Goal: Task Accomplishment & Management: Complete application form

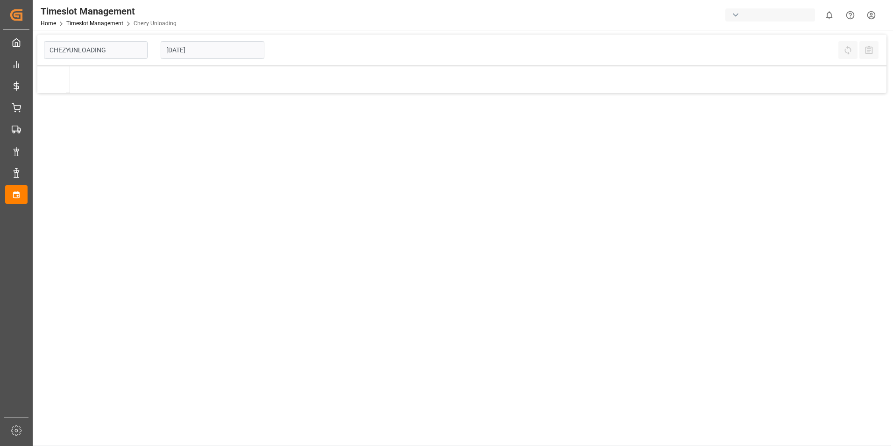
type input "Chezy Unloading"
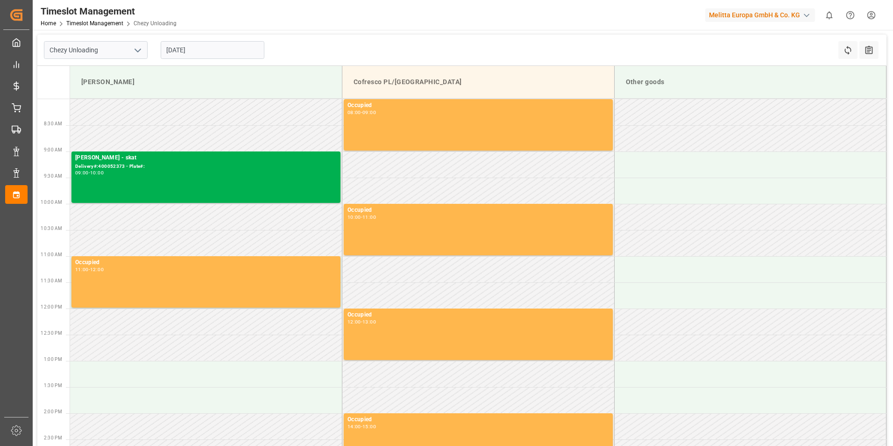
click at [208, 49] on input "[DATE]" at bounding box center [213, 50] width 104 height 18
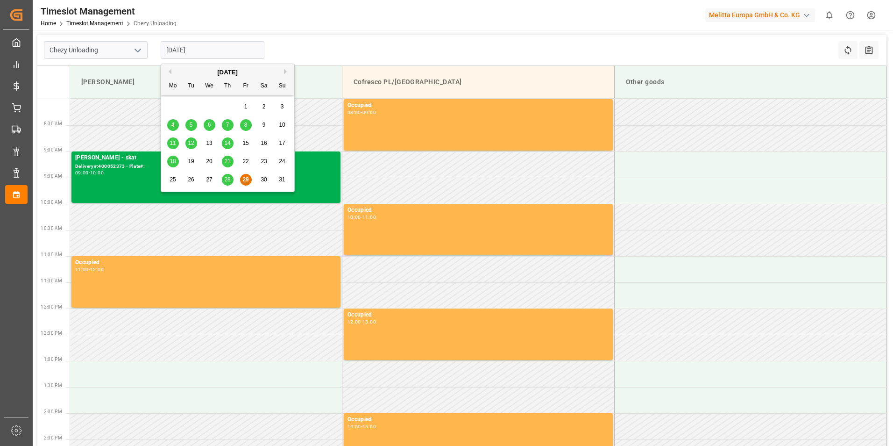
click at [284, 72] on div "[DATE]" at bounding box center [227, 72] width 133 height 9
click at [286, 71] on button "Next Month" at bounding box center [287, 72] width 6 height 6
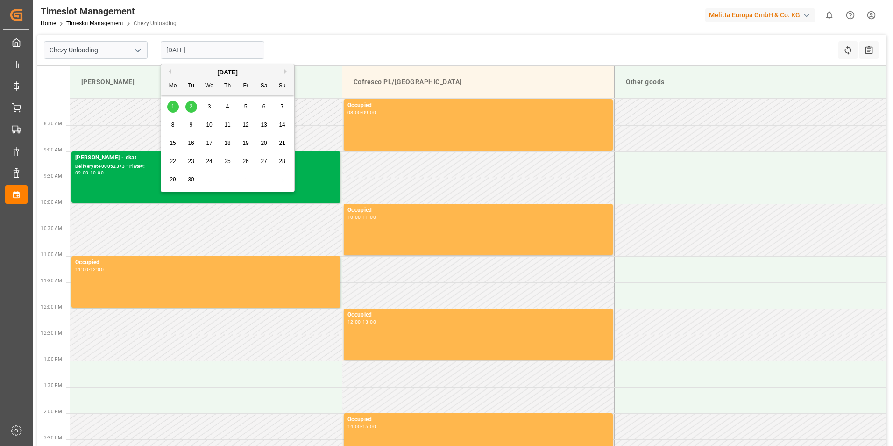
click at [226, 107] on span "4" at bounding box center [227, 106] width 3 height 7
type input "[DATE]"
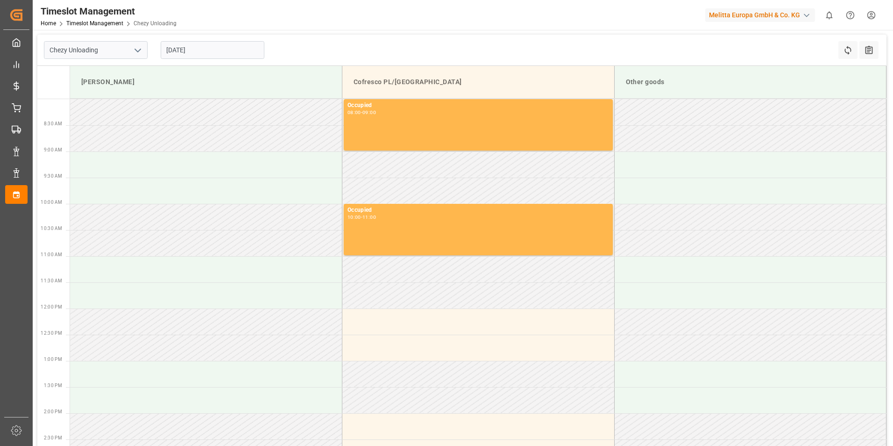
click at [446, 301] on td at bounding box center [479, 295] width 272 height 26
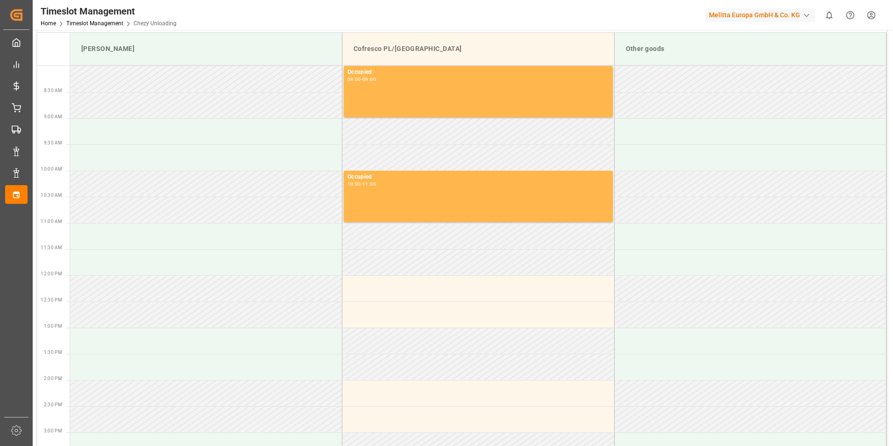
scroll to position [47, 0]
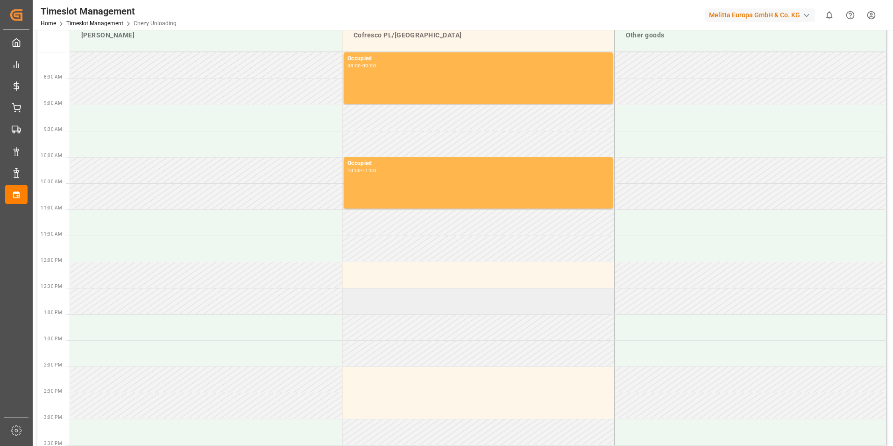
click at [446, 288] on td at bounding box center [479, 301] width 272 height 26
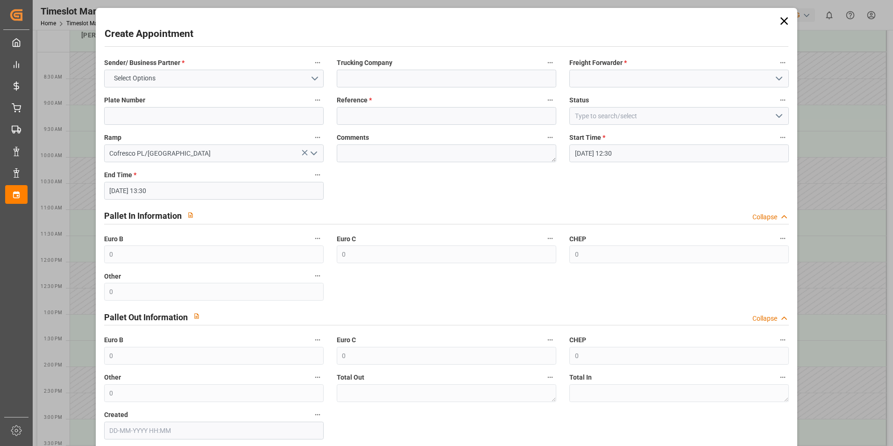
click at [446, 288] on div "Sender/ Business Partner * Select Options Trucking Company Freight Forwarder * …" at bounding box center [447, 247] width 699 height 389
click at [782, 21] on icon at bounding box center [784, 20] width 7 height 7
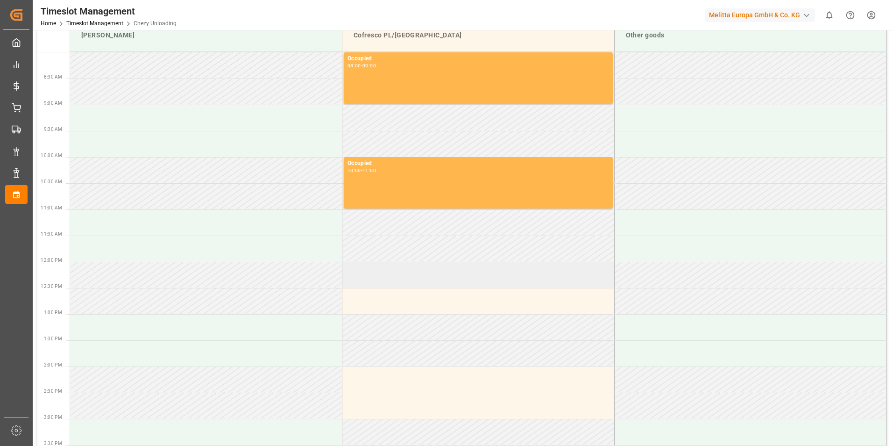
click at [428, 274] on td at bounding box center [479, 275] width 272 height 26
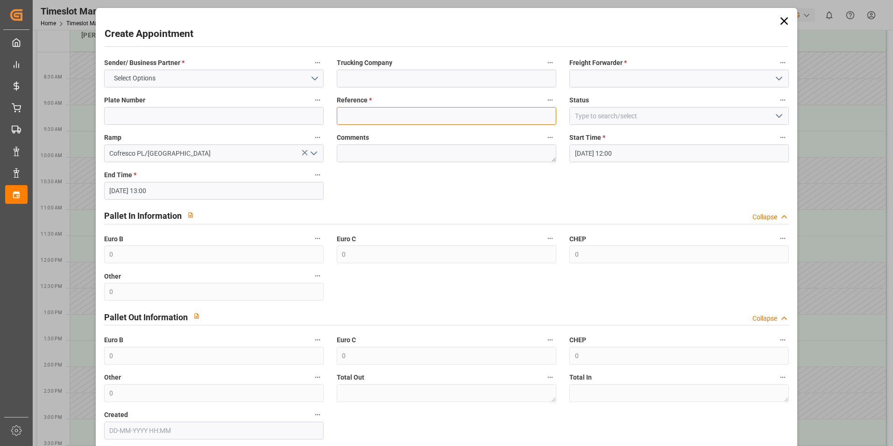
click at [366, 118] on input at bounding box center [447, 116] width 220 height 18
paste input "489255/62042293"
drag, startPoint x: 407, startPoint y: 118, endPoint x: 362, endPoint y: 119, distance: 44.4
click at [362, 119] on input "489255/62042293" at bounding box center [447, 116] width 220 height 18
type input "489255"
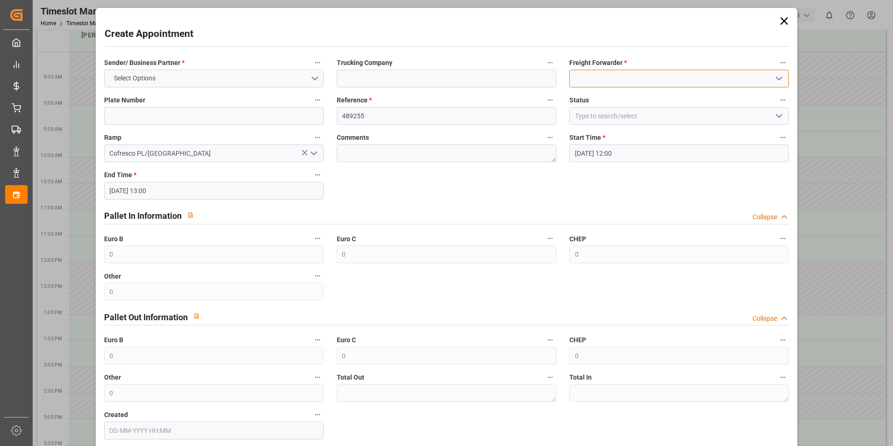
click at [601, 84] on input at bounding box center [680, 79] width 220 height 18
click at [604, 76] on input at bounding box center [680, 79] width 220 height 18
click at [776, 77] on icon "open menu" at bounding box center [779, 78] width 11 height 11
click at [605, 75] on input "Grupa" at bounding box center [680, 79] width 220 height 18
click at [780, 79] on icon "open menu" at bounding box center [779, 78] width 11 height 11
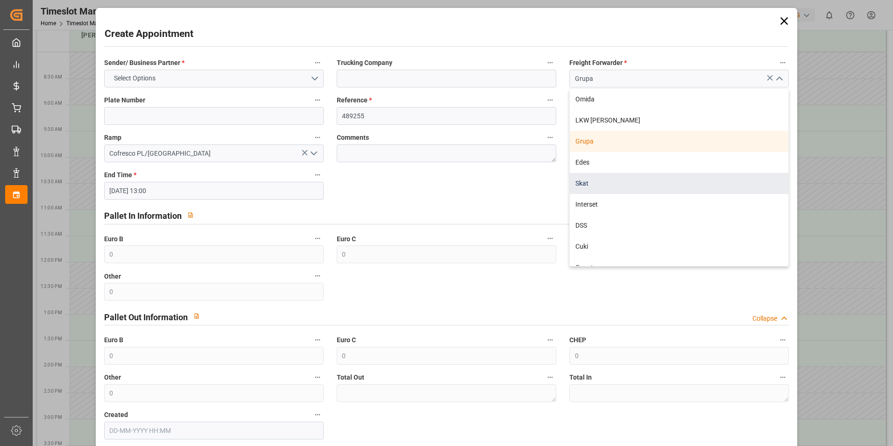
click at [596, 185] on div "Skat" at bounding box center [679, 183] width 219 height 21
type input "Skat"
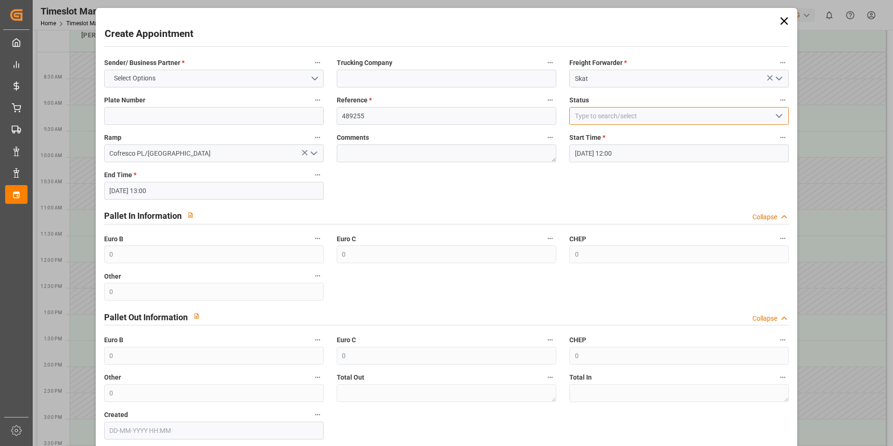
click at [625, 119] on input at bounding box center [680, 116] width 220 height 18
click at [784, 116] on input at bounding box center [680, 116] width 220 height 18
click at [779, 116] on icon "open menu" at bounding box center [779, 115] width 11 height 11
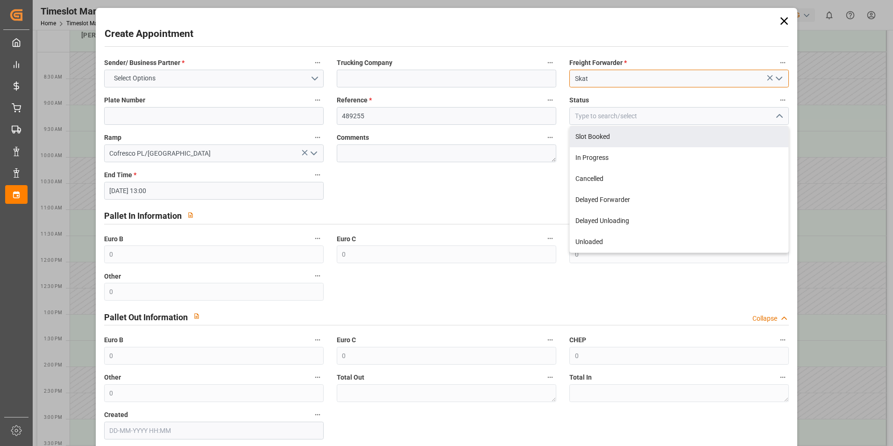
click at [614, 86] on input "Skat" at bounding box center [680, 79] width 220 height 18
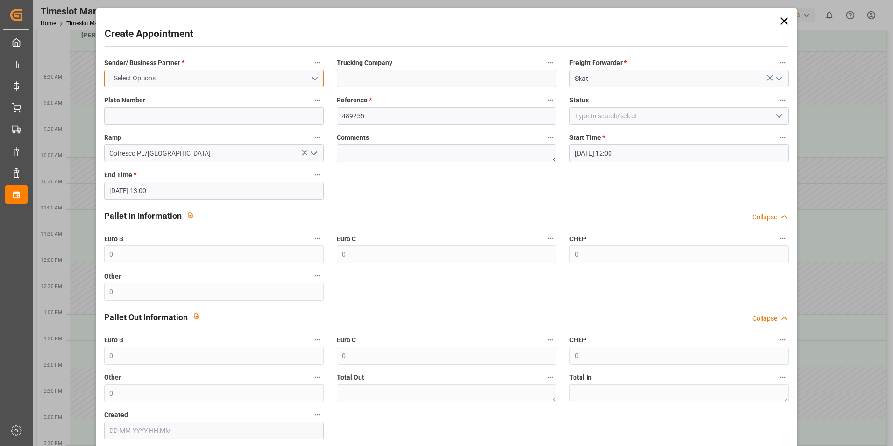
click at [152, 78] on span "Select Options" at bounding box center [134, 78] width 51 height 10
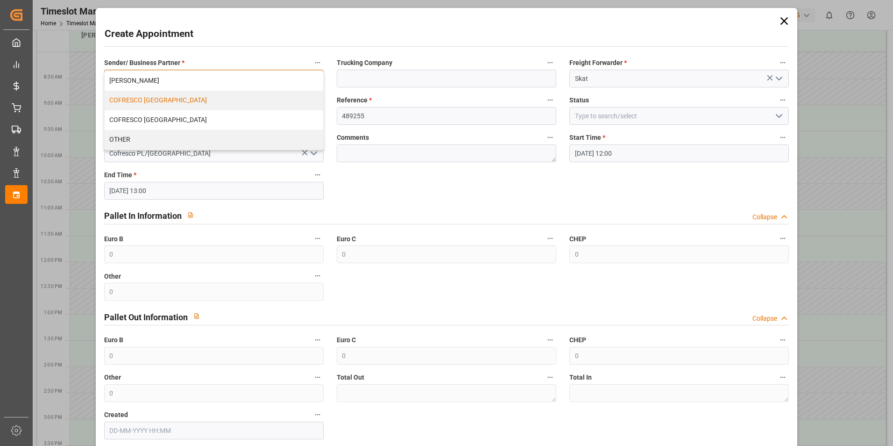
click at [160, 100] on div "COFRESCO [GEOGRAPHIC_DATA]" at bounding box center [214, 101] width 219 height 20
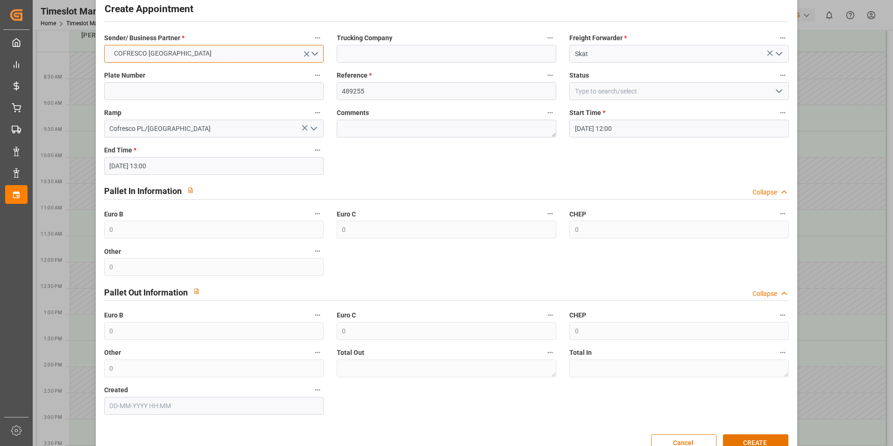
scroll to position [48, 0]
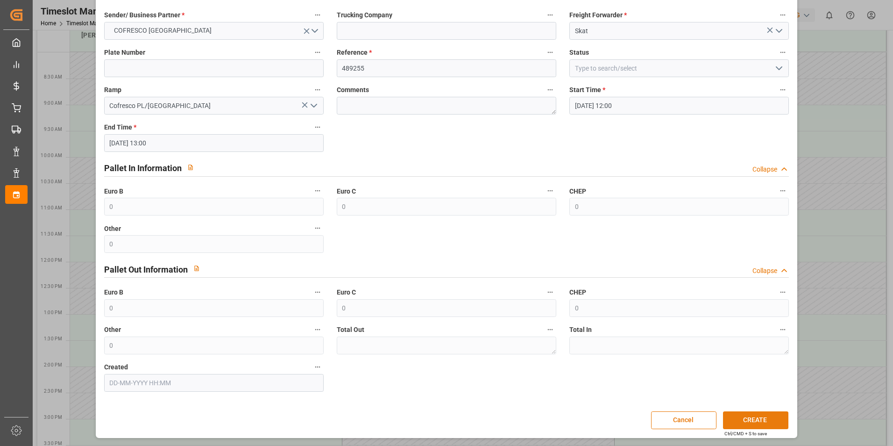
click at [751, 420] on button "CREATE" at bounding box center [755, 420] width 65 height 18
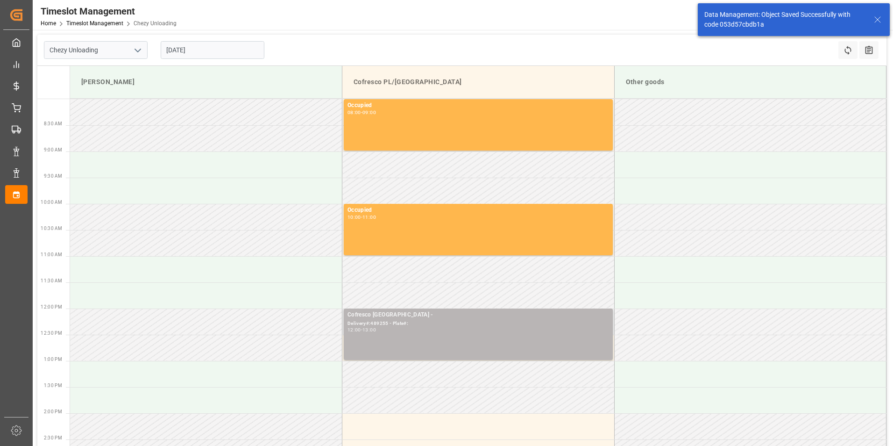
scroll to position [93, 0]
